Goal: Information Seeking & Learning: Learn about a topic

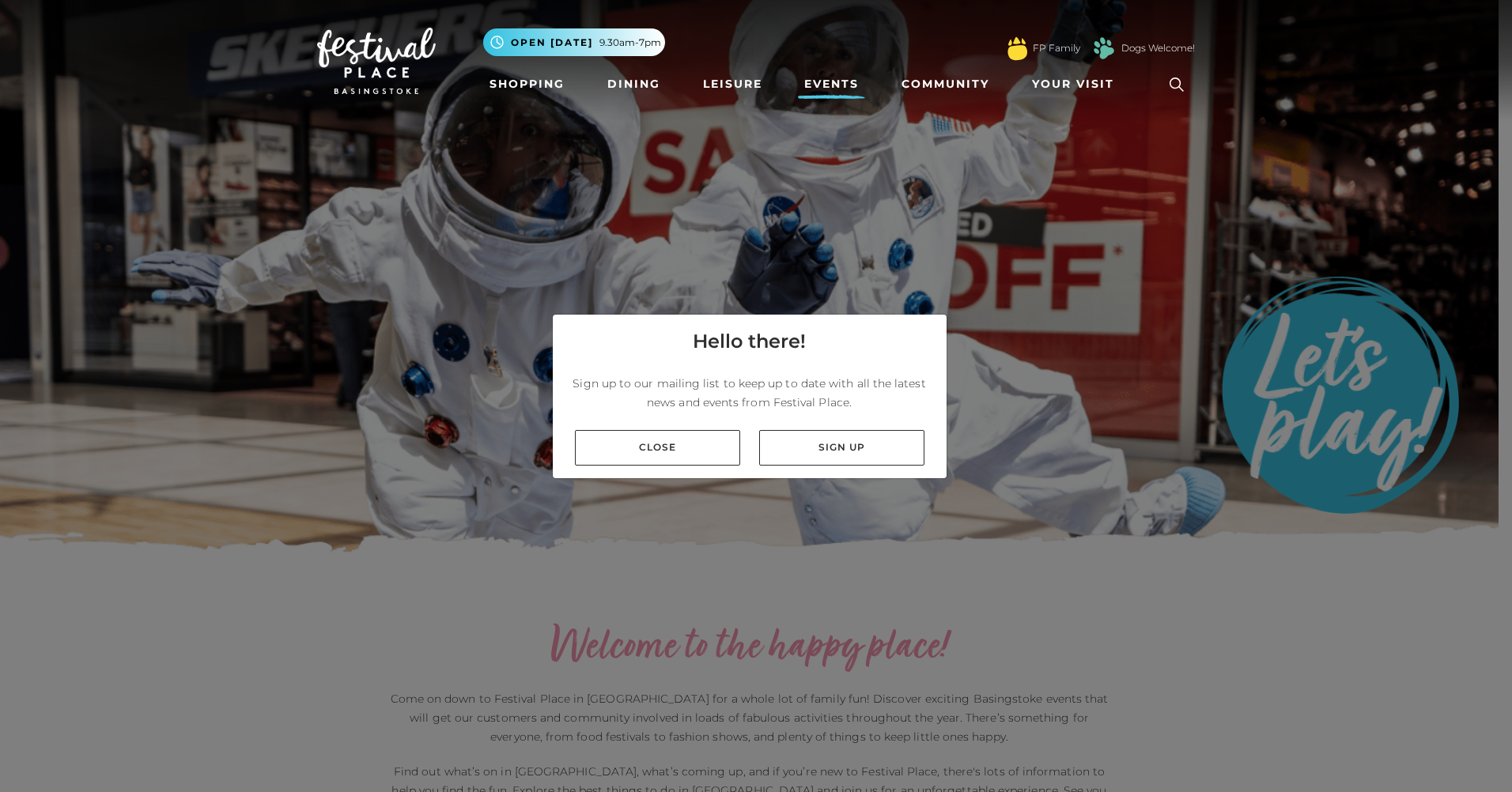
click at [638, 440] on link "Close" at bounding box center [657, 448] width 166 height 36
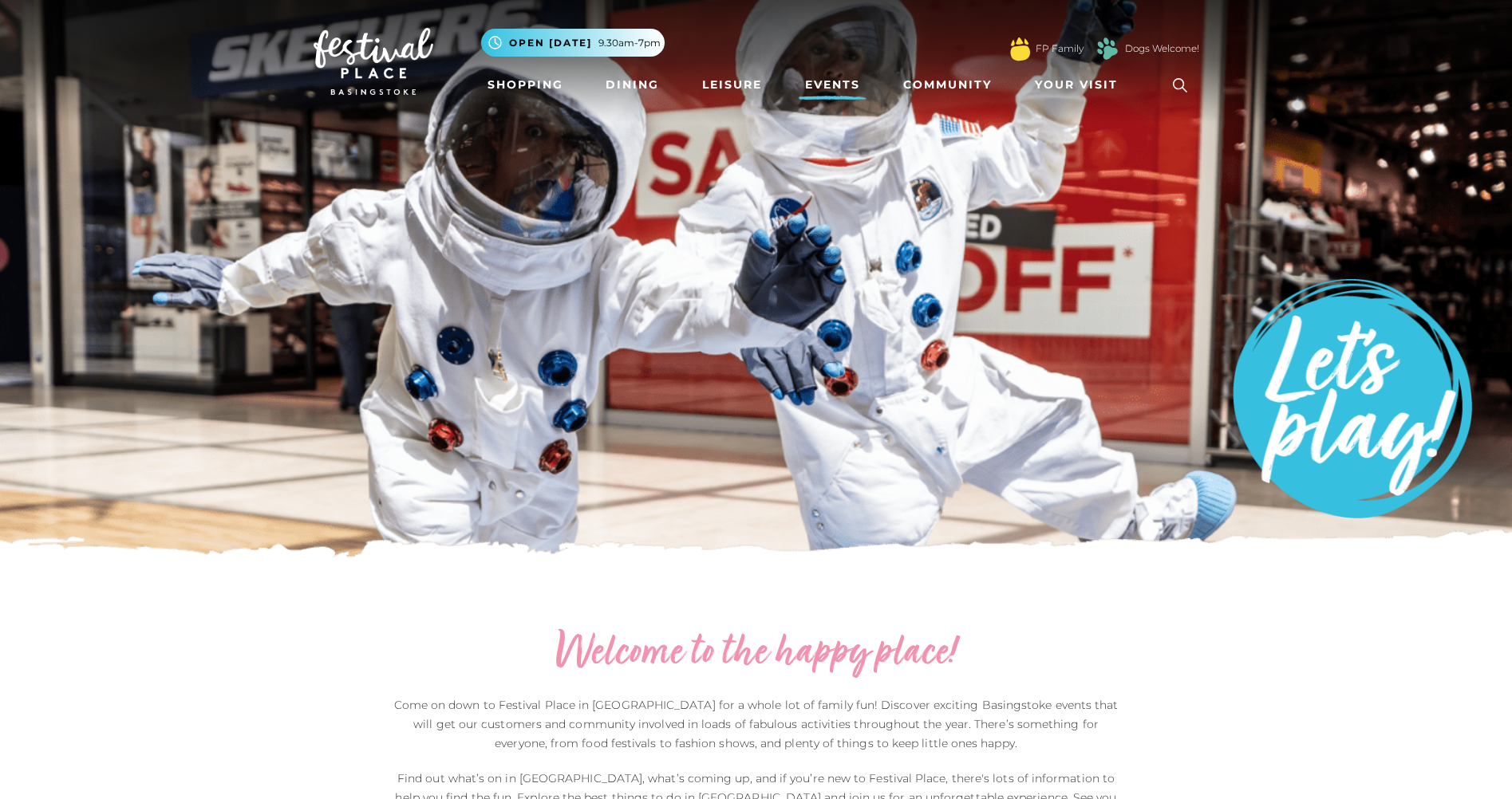
click at [824, 86] on link "Events" at bounding box center [832, 85] width 68 height 29
click at [801, 236] on img at bounding box center [756, 279] width 1512 height 558
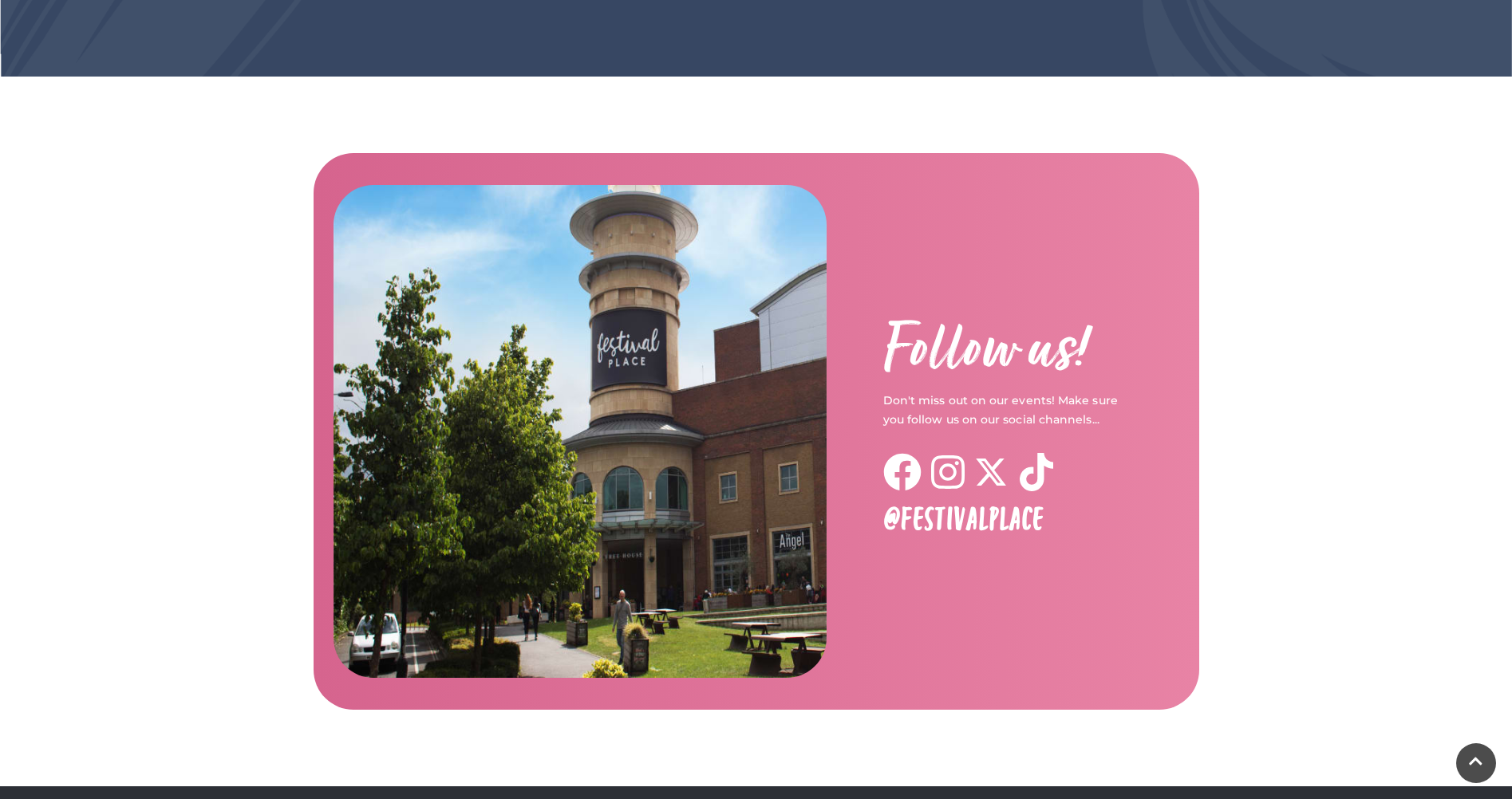
scroll to position [2485, 0]
